Goal: Information Seeking & Learning: Learn about a topic

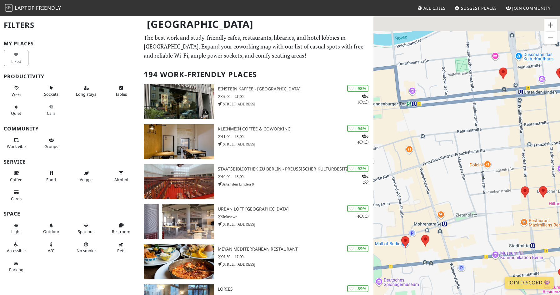
drag, startPoint x: 550, startPoint y: 139, endPoint x: 382, endPoint y: 205, distance: 180.1
click at [383, 205] on div at bounding box center [466, 163] width 186 height 295
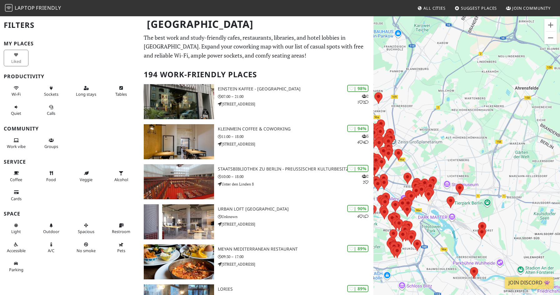
drag, startPoint x: 537, startPoint y: 165, endPoint x: 443, endPoint y: 171, distance: 93.9
click at [443, 171] on div at bounding box center [466, 163] width 186 height 295
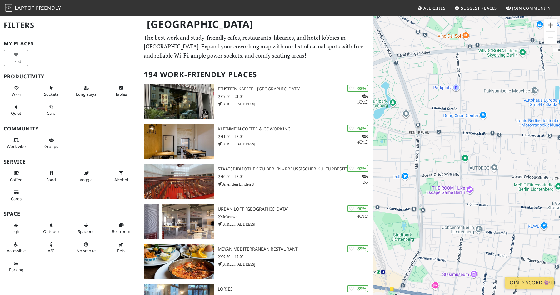
drag, startPoint x: 452, startPoint y: 243, endPoint x: 439, endPoint y: 138, distance: 105.7
click at [439, 139] on div at bounding box center [466, 163] width 186 height 295
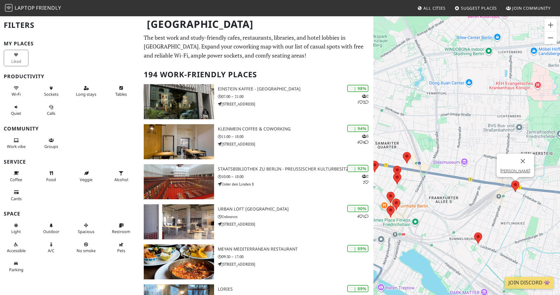
click at [511, 180] on area at bounding box center [511, 180] width 0 height 0
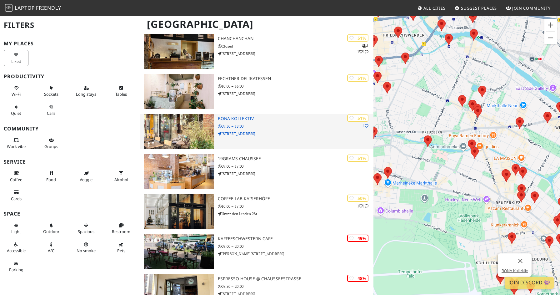
scroll to position [5760, 0]
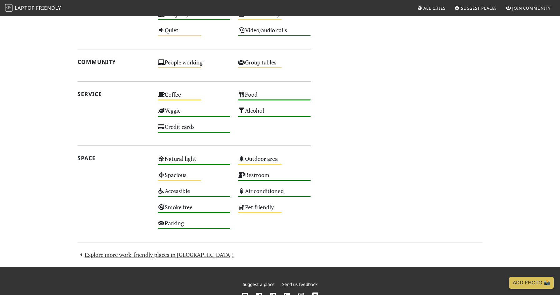
scroll to position [337, 0]
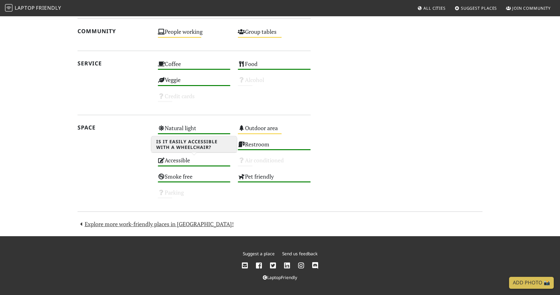
scroll to position [50, 0]
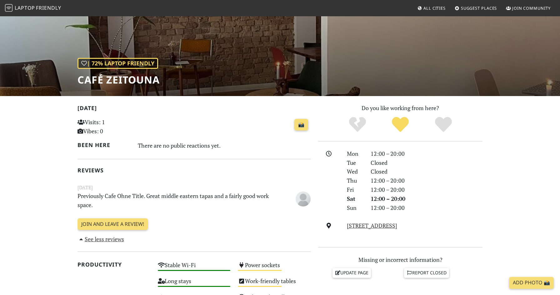
click at [223, 161] on div "Today Visits: 1 Vibes: 0 📸 Been here There are no public reactions yet. Reviews…" at bounding box center [193, 173] width 233 height 140
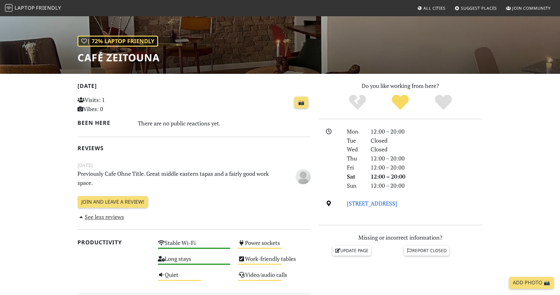
click at [367, 203] on link "Treptower Str. 91, 12059, Berlin" at bounding box center [372, 202] width 50 height 7
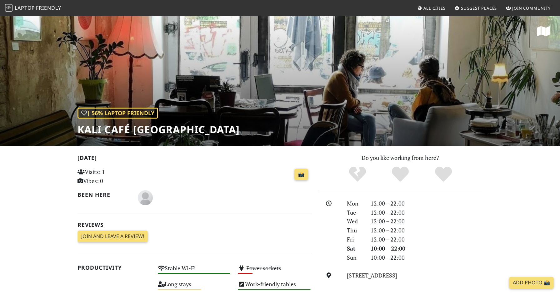
scroll to position [0, 0]
click at [397, 274] on link "Görlitzer Str. 38, 10997, Berlin" at bounding box center [372, 274] width 50 height 7
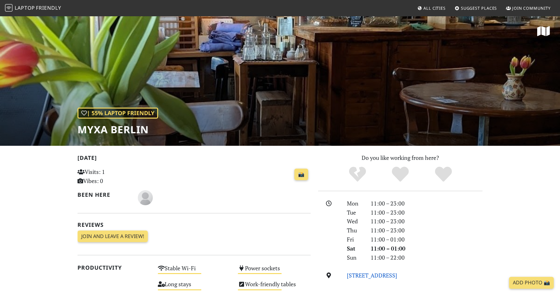
click at [370, 276] on link "Lenaustraße 22, 12047, Berlin" at bounding box center [372, 274] width 50 height 7
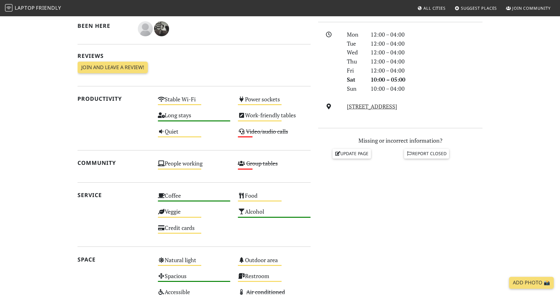
scroll to position [104, 0]
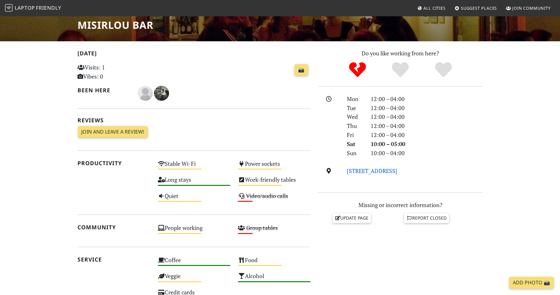
click at [364, 173] on link "[STREET_ADDRESS]" at bounding box center [372, 170] width 50 height 7
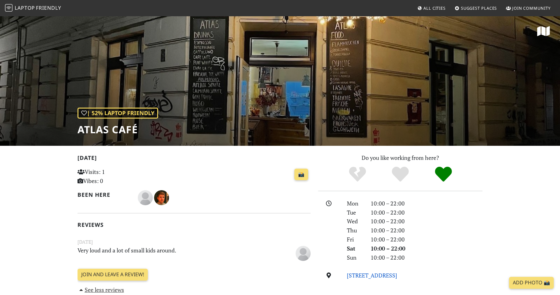
click at [361, 278] on link "Graefestraße 10, 10967, Berlin" at bounding box center [372, 274] width 50 height 7
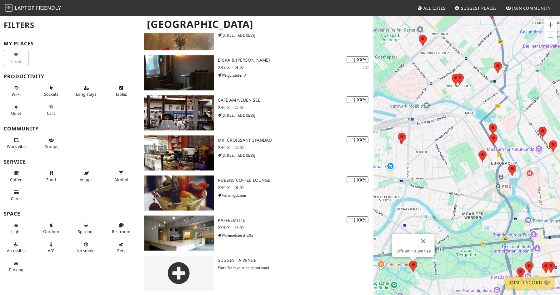
scroll to position [7565, 0]
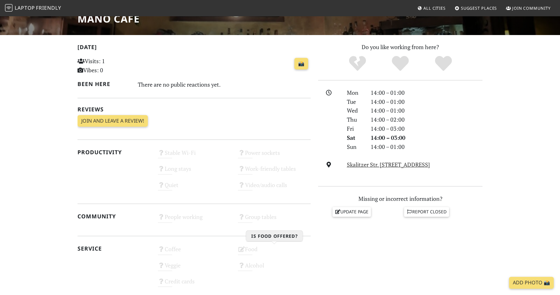
scroll to position [76, 0]
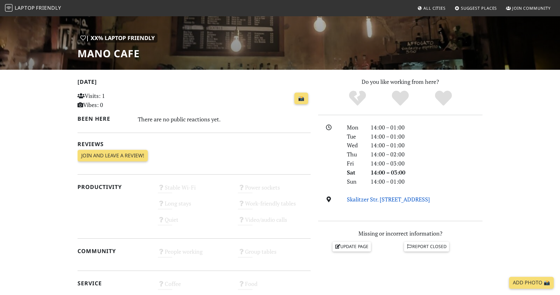
click at [358, 199] on link "Skalitzer Str. 46A, 10997, Berlin" at bounding box center [388, 198] width 83 height 7
